Goal: Find specific page/section: Find specific page/section

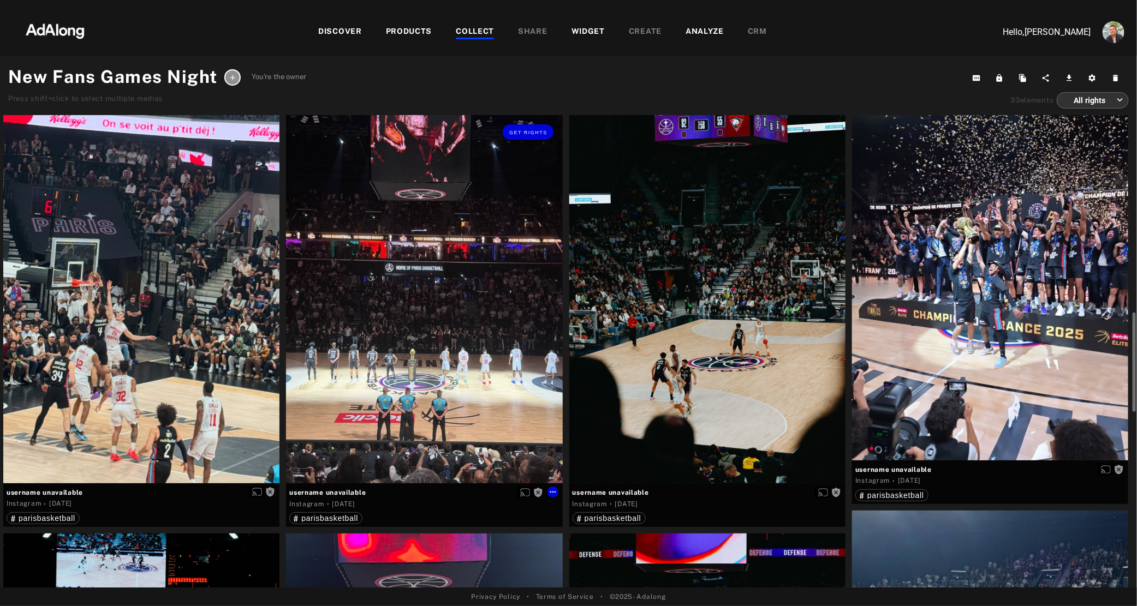
scroll to position [690, 0]
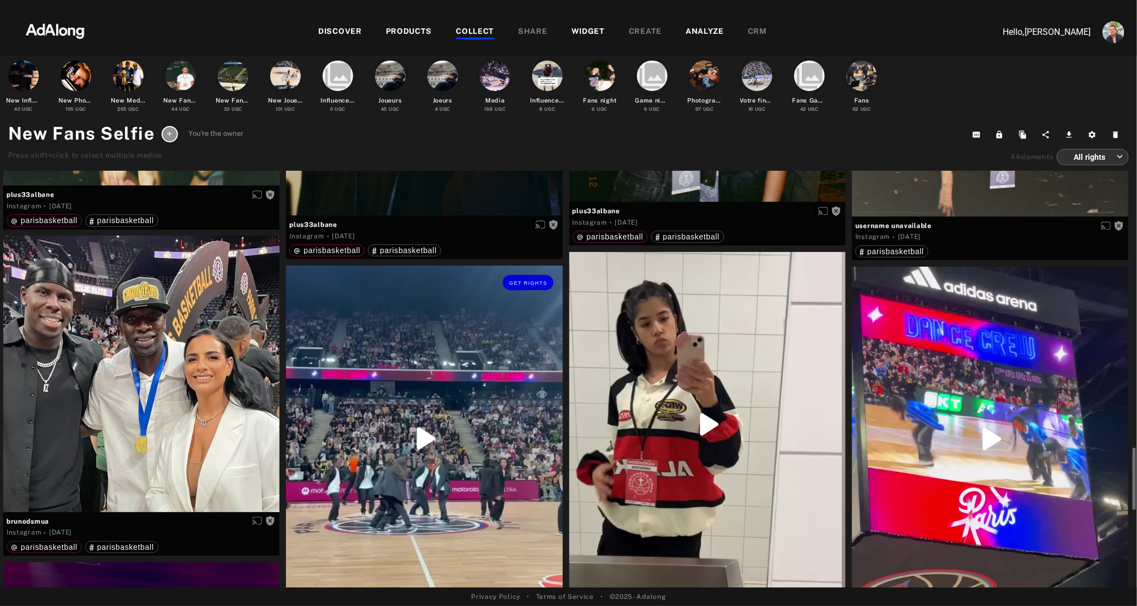
scroll to position [2378, 0]
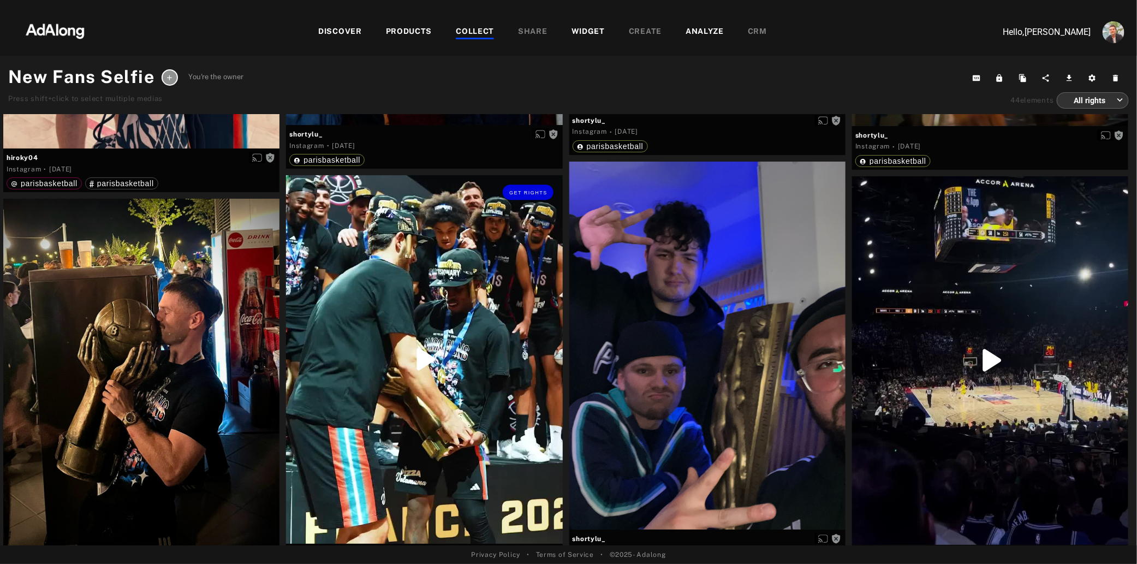
scroll to position [4046, 0]
